Goal: Ask a question

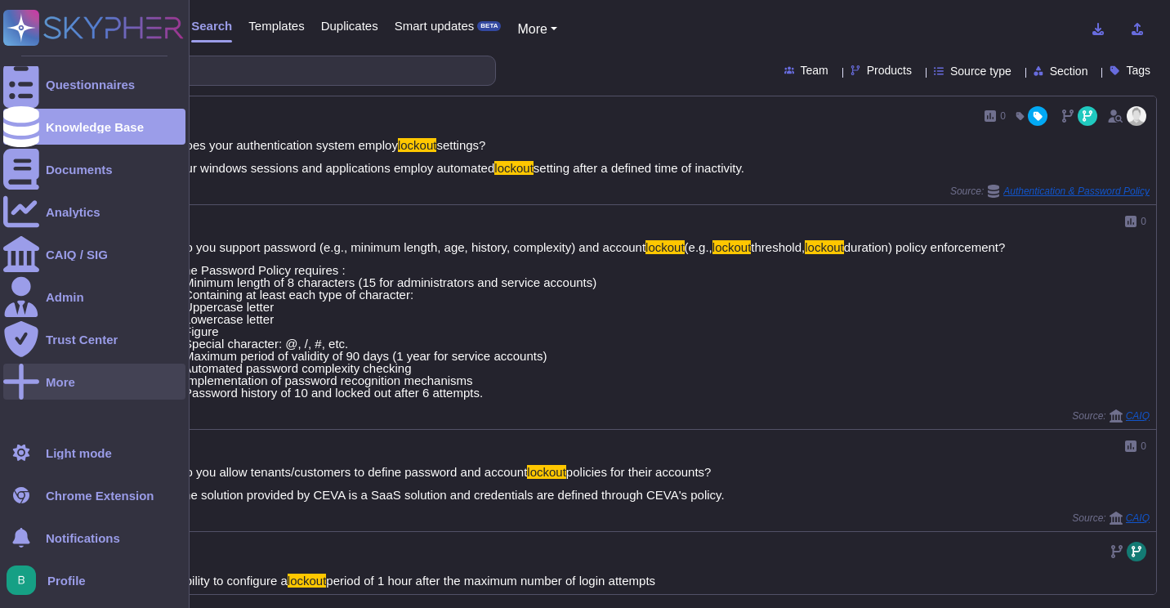
click at [65, 376] on div "More" at bounding box center [60, 382] width 29 height 12
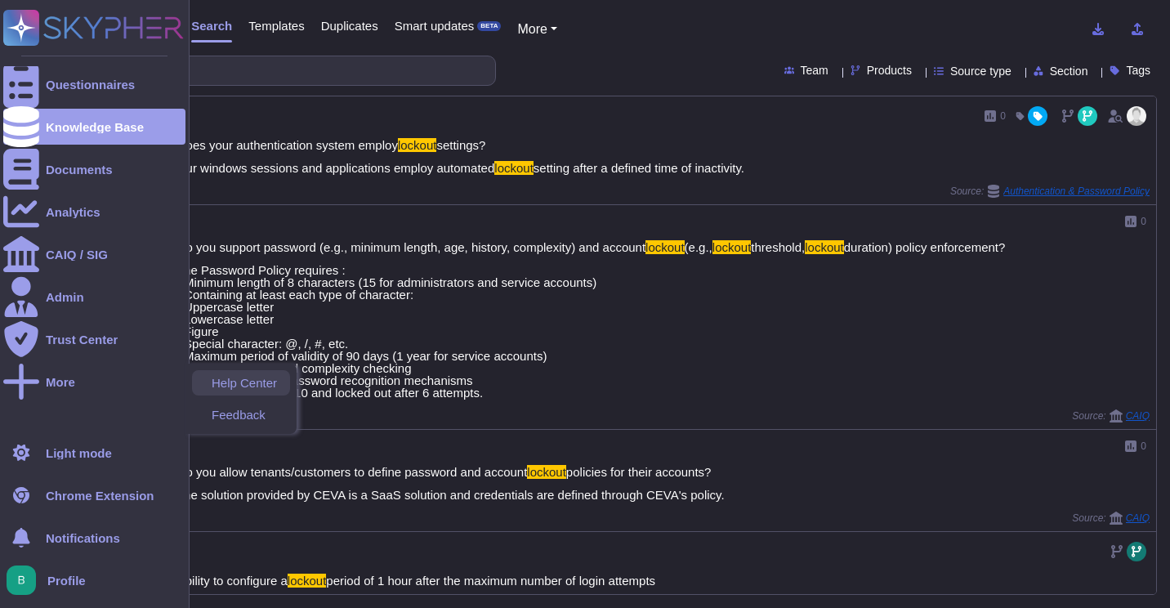
click at [228, 385] on span "Help Center" at bounding box center [244, 383] width 65 height 12
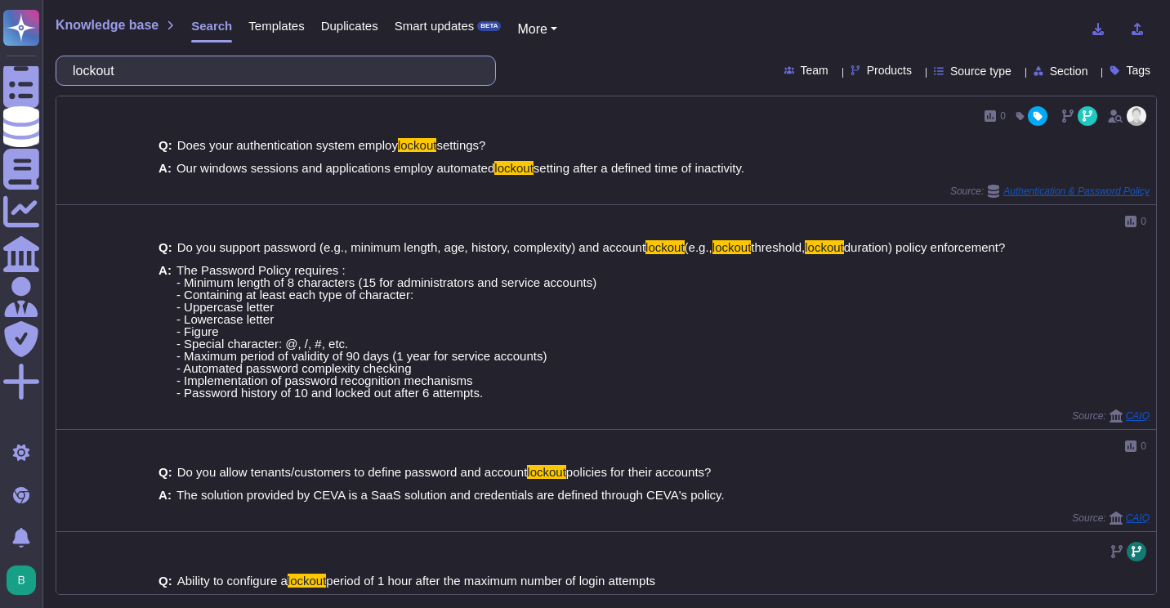
click at [371, 70] on input "lockout" at bounding box center [272, 70] width 414 height 29
paste input "What tools do you use to share sensitive data?"
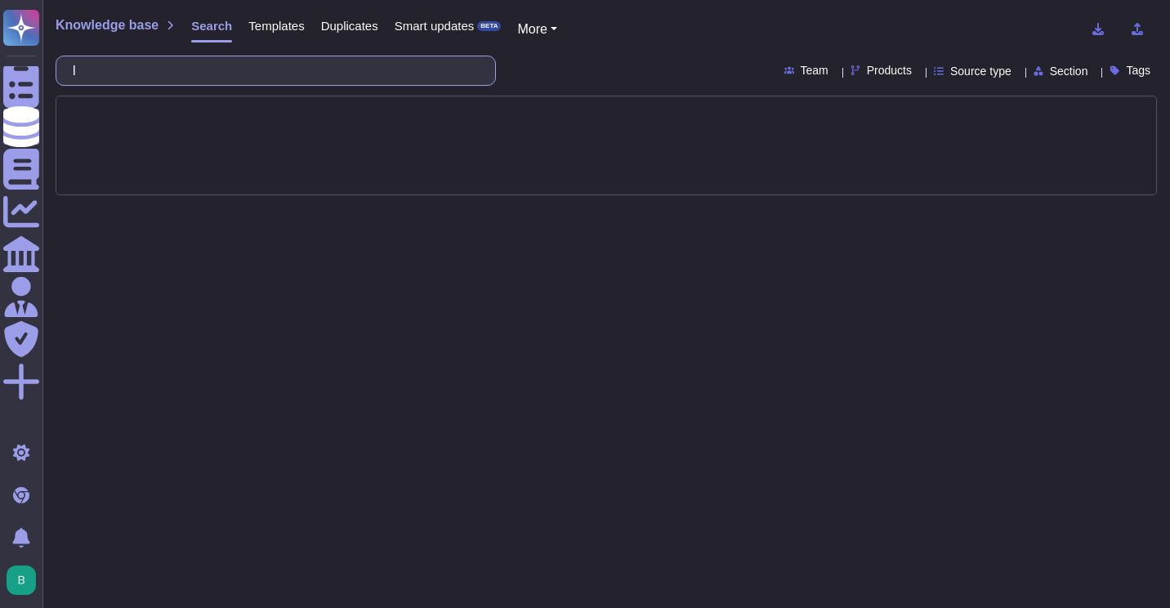
paste input "What tools do you use to share sensitive data?"
drag, startPoint x: 381, startPoint y: 75, endPoint x: -3, endPoint y: 60, distance: 385.0
click at [0, 60] on html "Questionnaires Knowledge Base Documents Analytics CAIQ / SIG Admin Trust Center…" at bounding box center [585, 304] width 1170 height 608
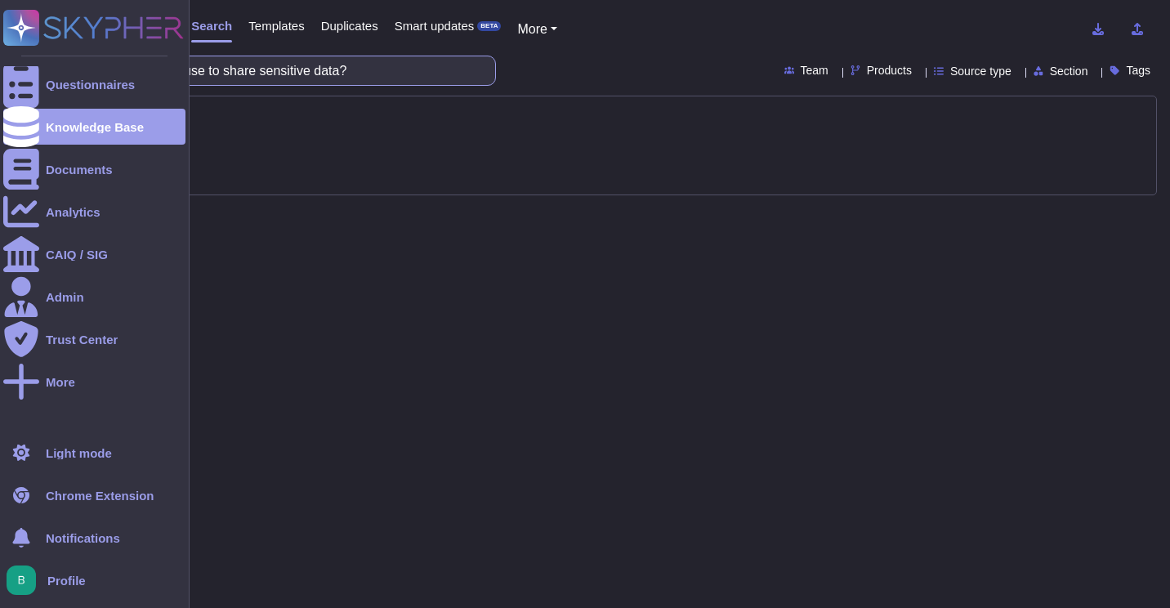
paste input "text"
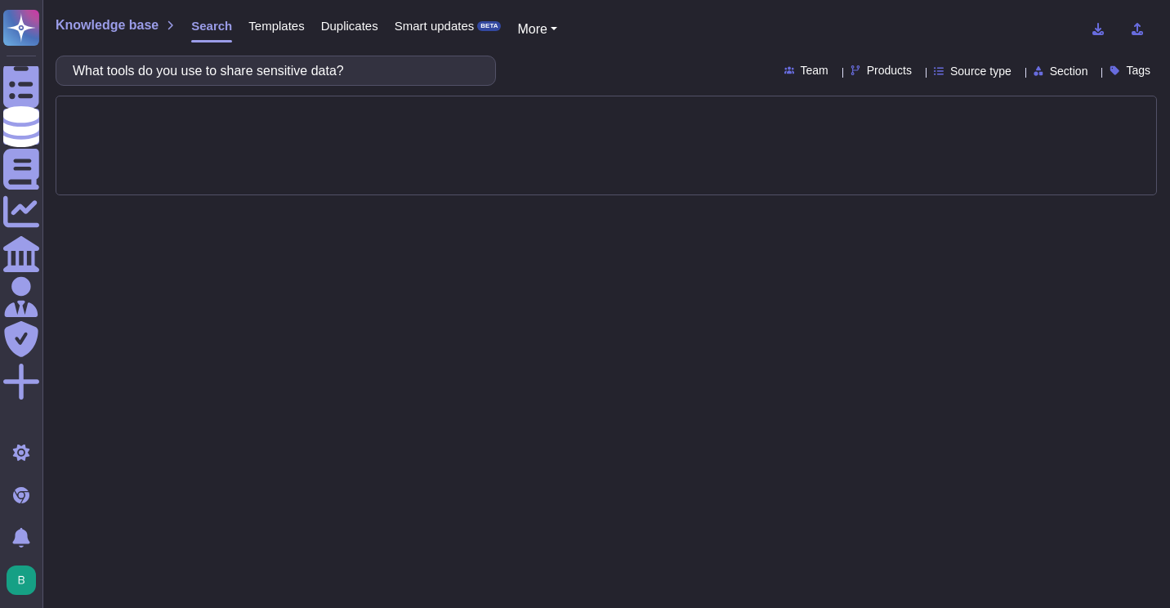
type input "What tools do you use to share sensitive data?"
click at [590, 78] on div "What tools do you use to share sensitive data? Team Products Source type Sectio…" at bounding box center [606, 71] width 1101 height 30
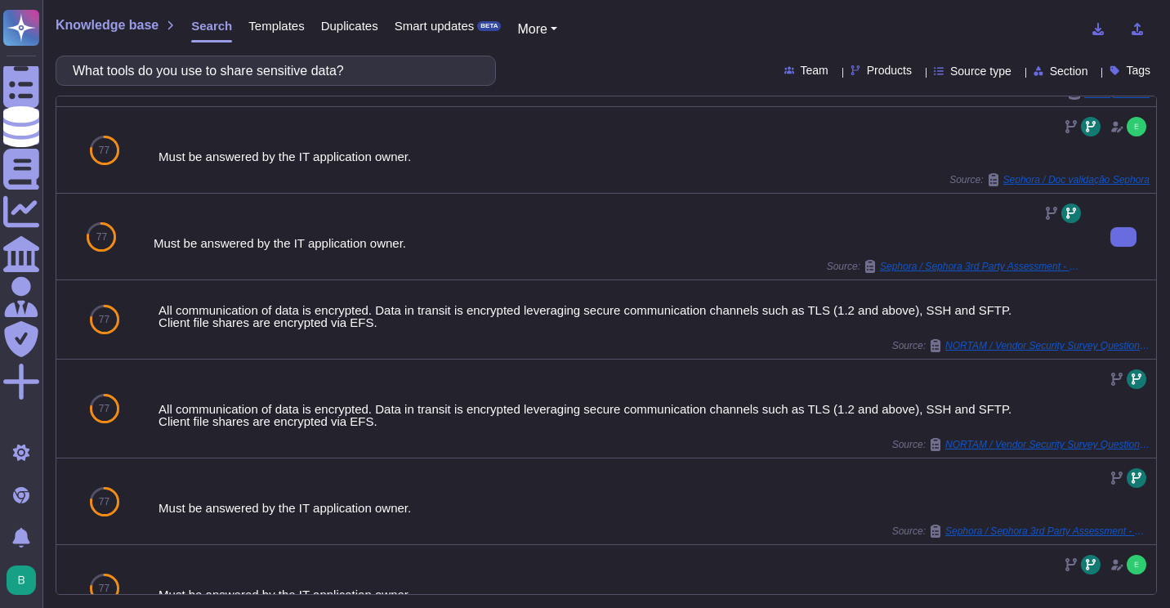
scroll to position [163, 0]
